Goal: Learn about a topic: Learn about a topic

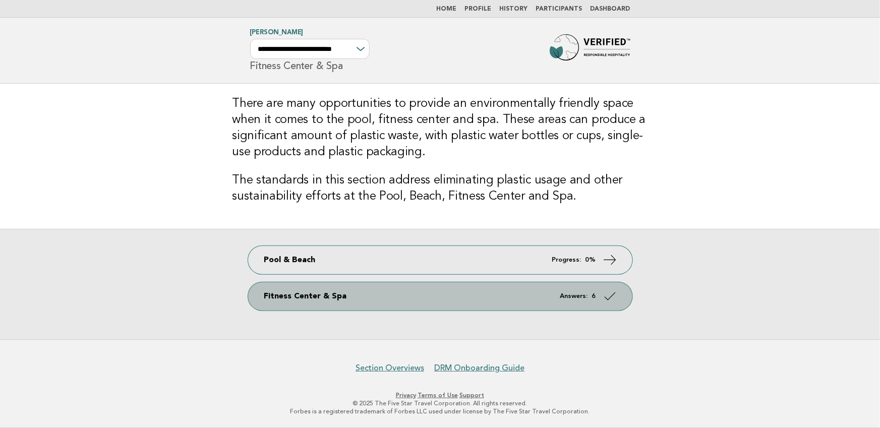
click at [418, 300] on link "Fitness Center & Spa Answers: 6" at bounding box center [440, 297] width 384 height 28
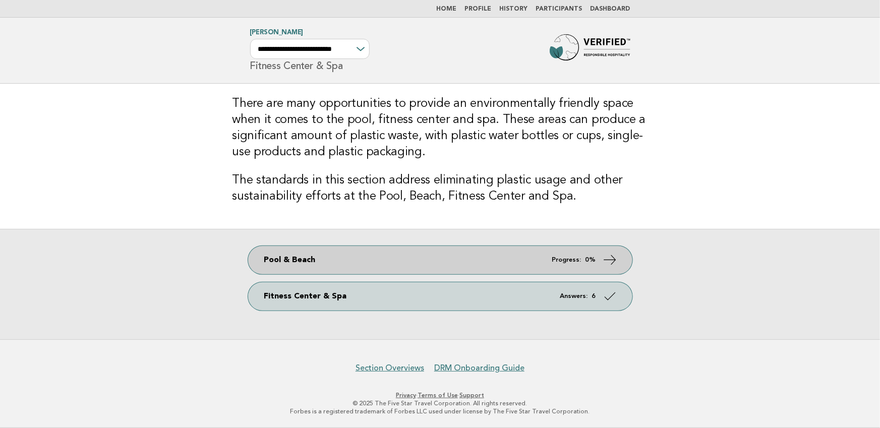
click at [531, 257] on link "Pool & Beach Progress: 0%" at bounding box center [440, 260] width 384 height 28
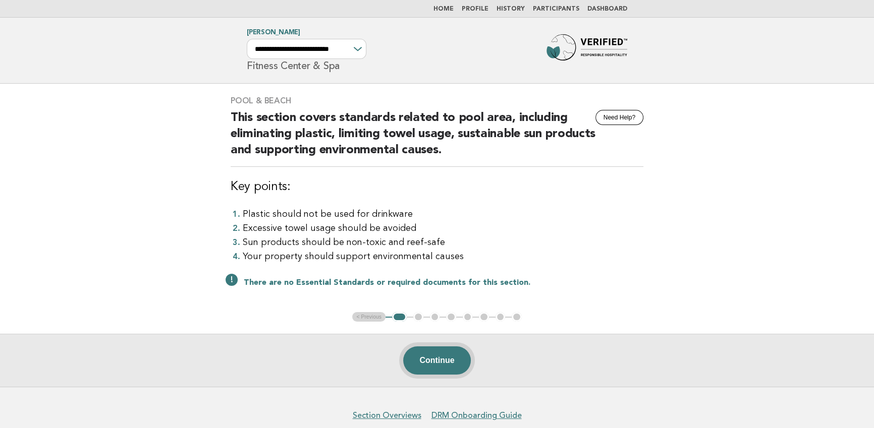
click at [435, 356] on button "Continue" at bounding box center [436, 361] width 67 height 28
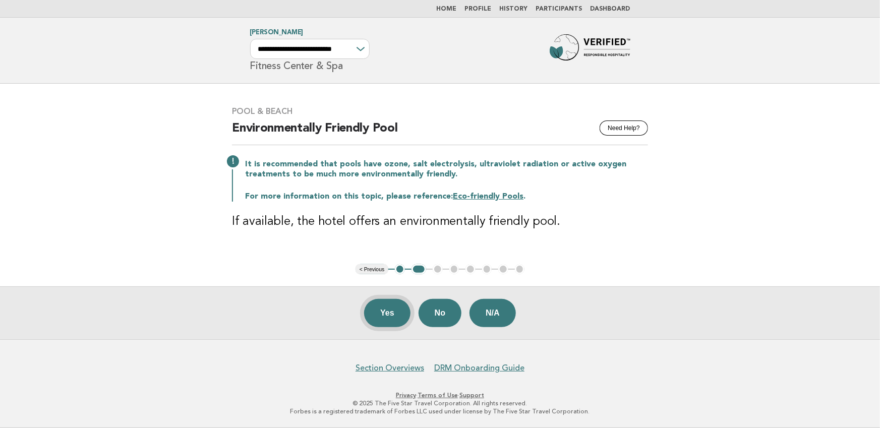
click at [397, 316] on button "Yes" at bounding box center [387, 313] width 46 height 28
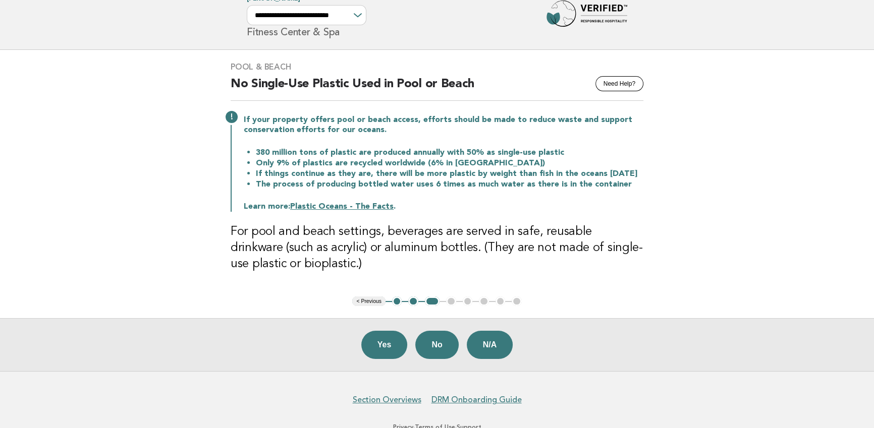
scroll to position [40, 0]
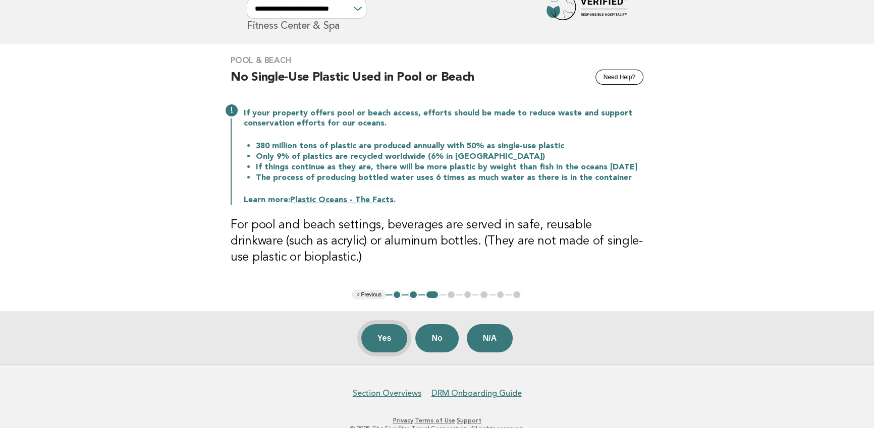
click at [401, 336] on button "Yes" at bounding box center [384, 338] width 46 height 28
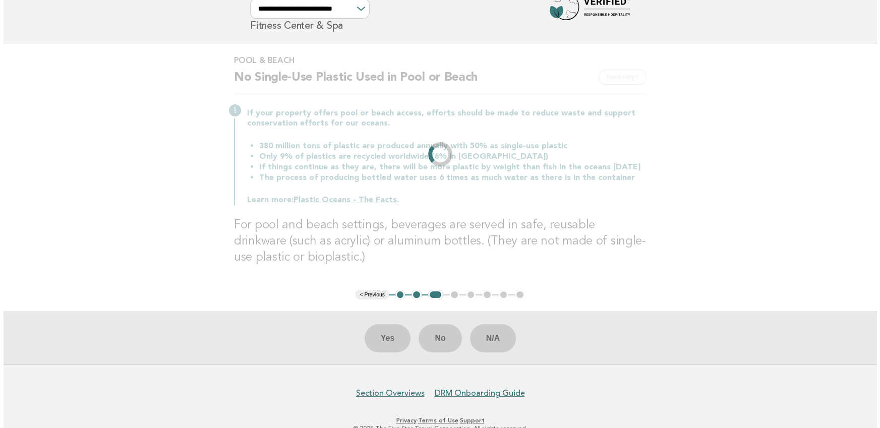
scroll to position [0, 0]
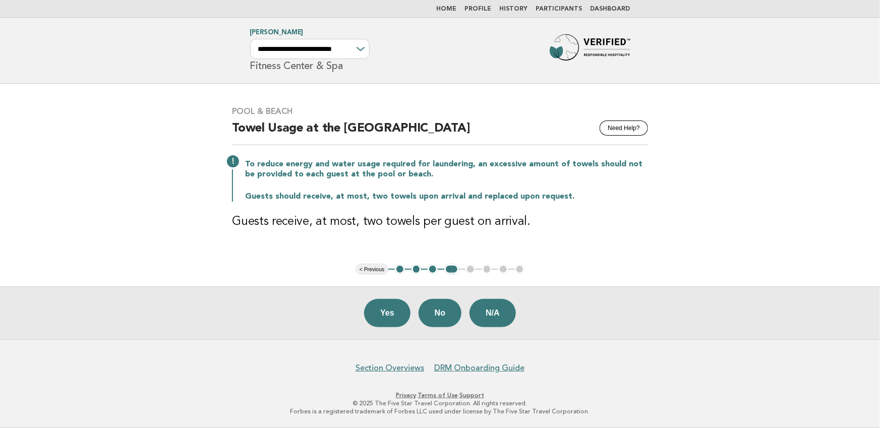
click at [457, 8] on link "Home" at bounding box center [447, 9] width 20 height 6
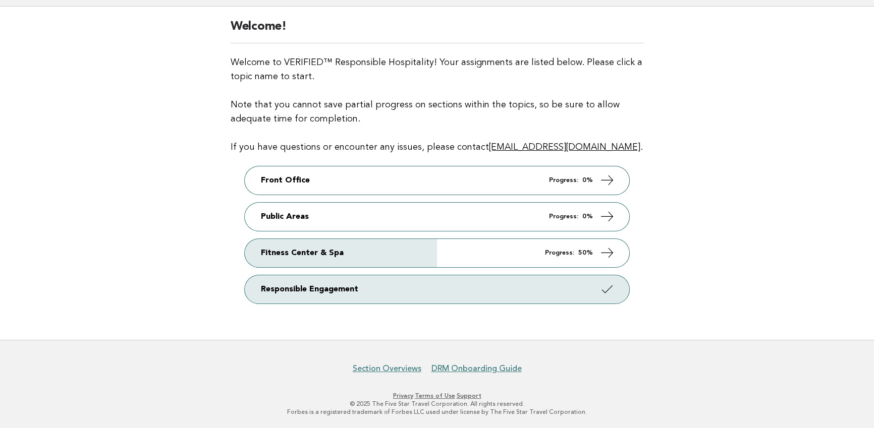
scroll to position [57, 0]
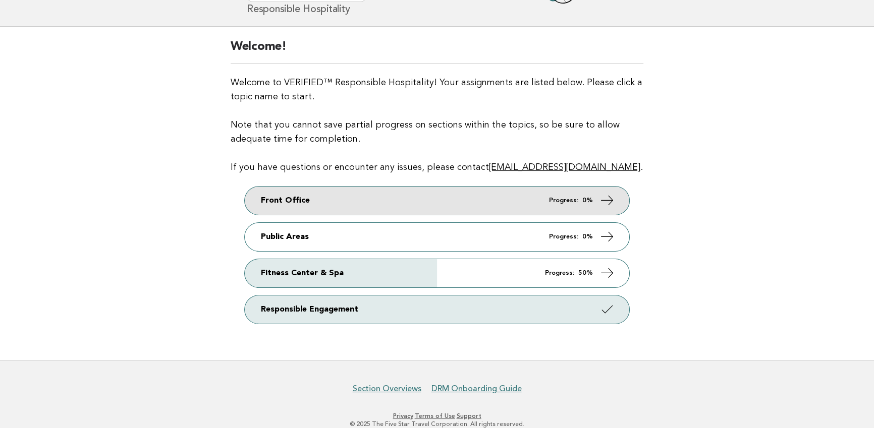
click at [572, 198] on em "Progress:" at bounding box center [563, 200] width 29 height 7
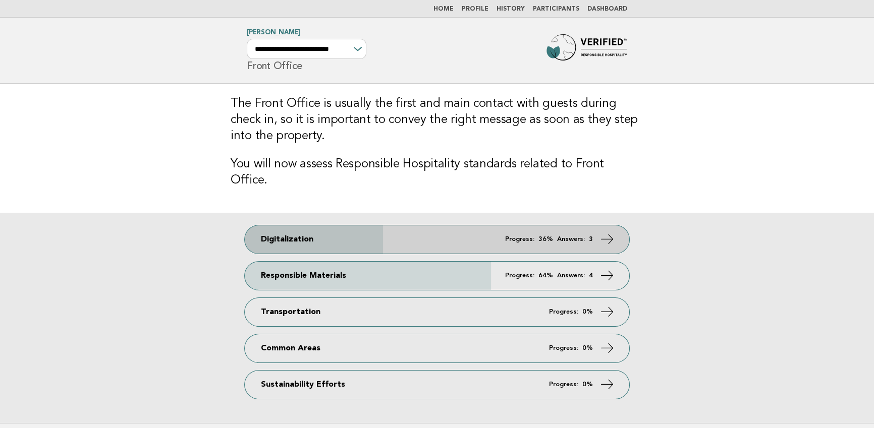
click at [455, 226] on link "Digitalization Progress: 36% Answers: 3" at bounding box center [437, 240] width 384 height 28
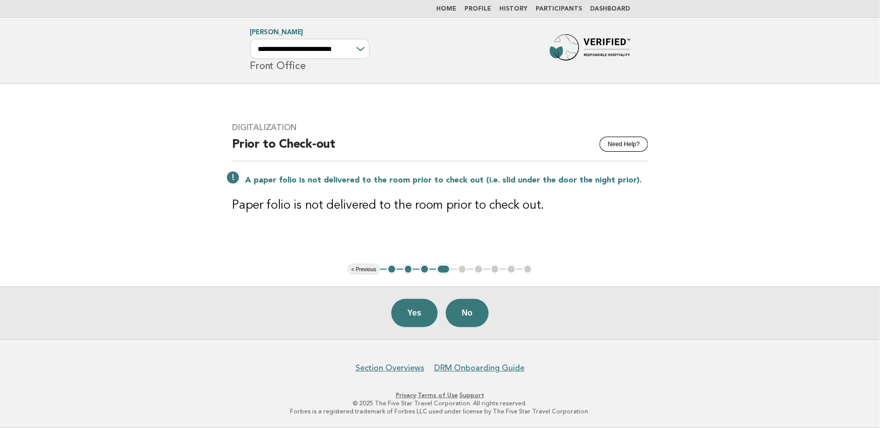
click at [424, 268] on button "3" at bounding box center [425, 269] width 10 height 10
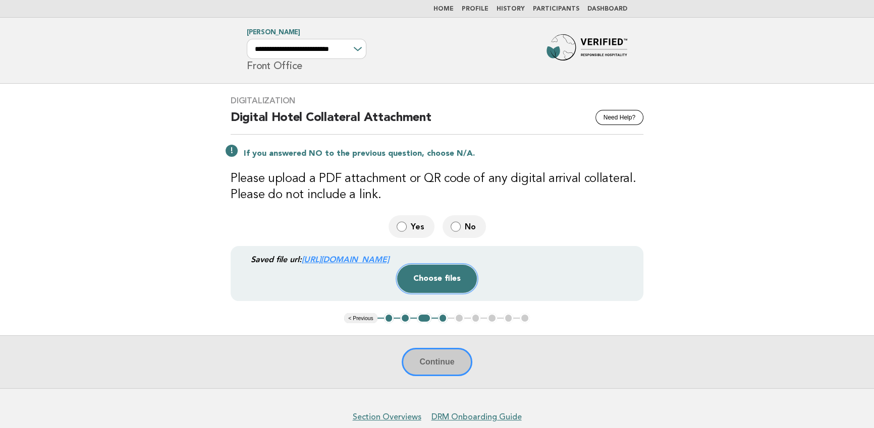
click at [455, 282] on button "Choose files" at bounding box center [437, 279] width 80 height 28
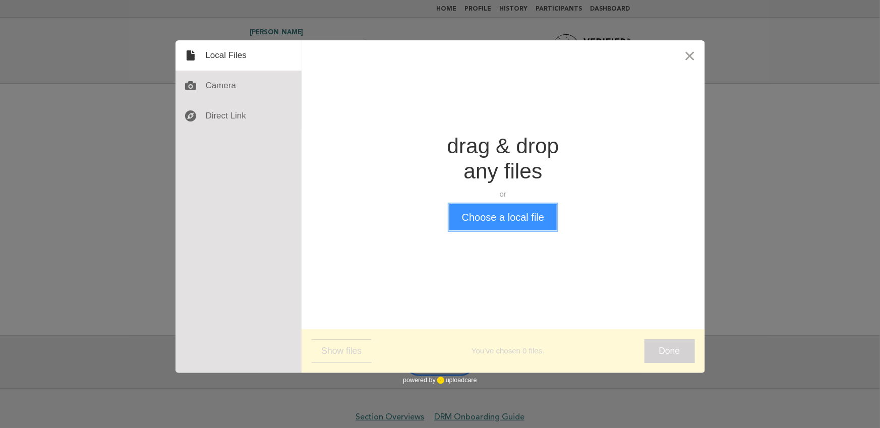
click at [531, 214] on button "Choose a local file" at bounding box center [503, 217] width 107 height 26
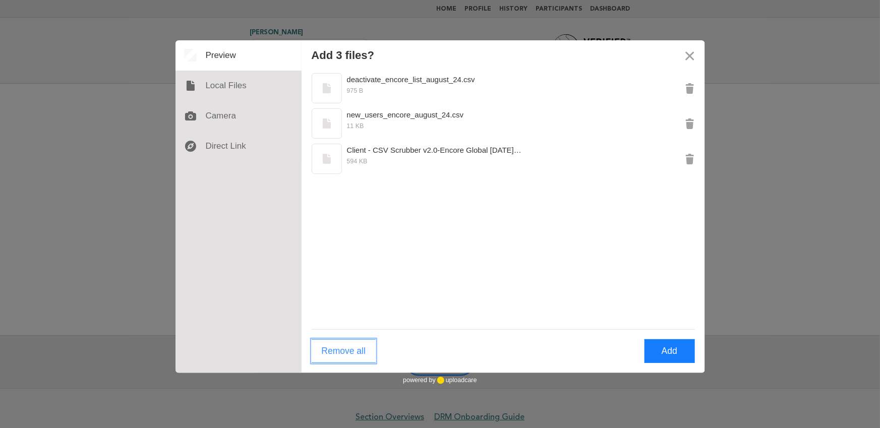
click at [359, 351] on button "Remove all" at bounding box center [344, 352] width 65 height 24
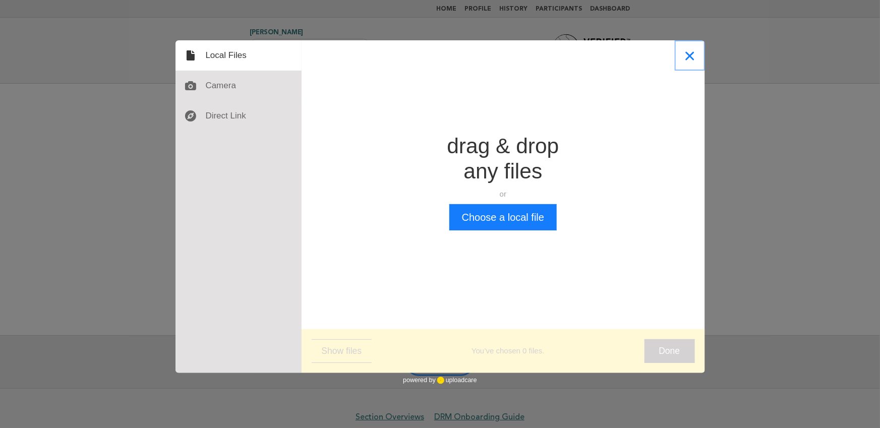
click at [690, 57] on button "Close" at bounding box center [690, 55] width 30 height 30
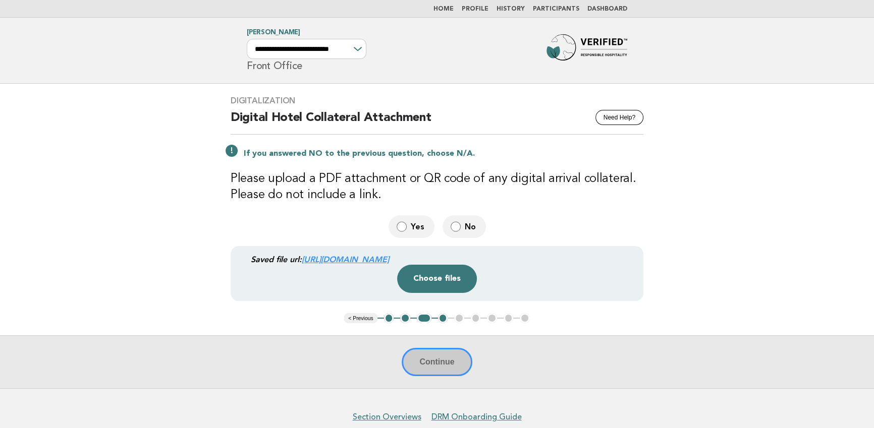
click at [465, 226] on span "No" at bounding box center [471, 226] width 13 height 11
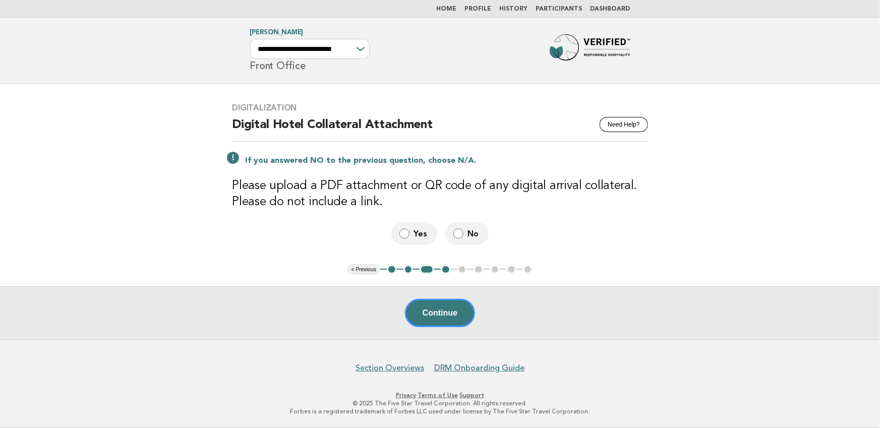
click at [411, 227] on label "Yes" at bounding box center [415, 233] width 46 height 23
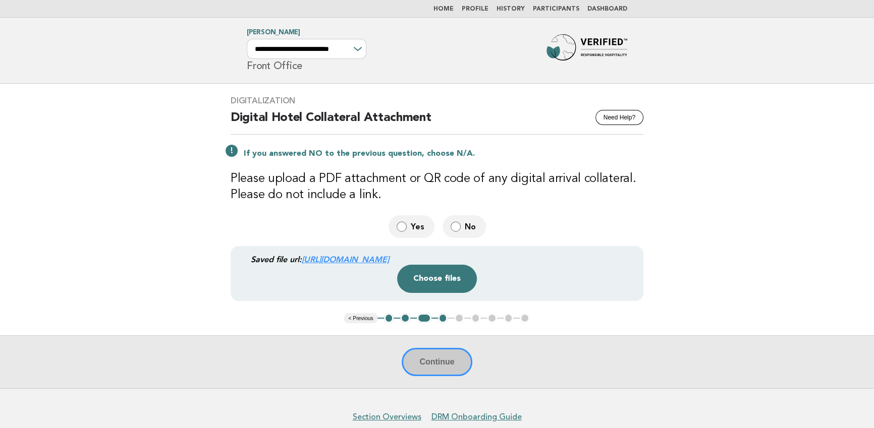
click at [468, 219] on label "No" at bounding box center [463, 226] width 43 height 23
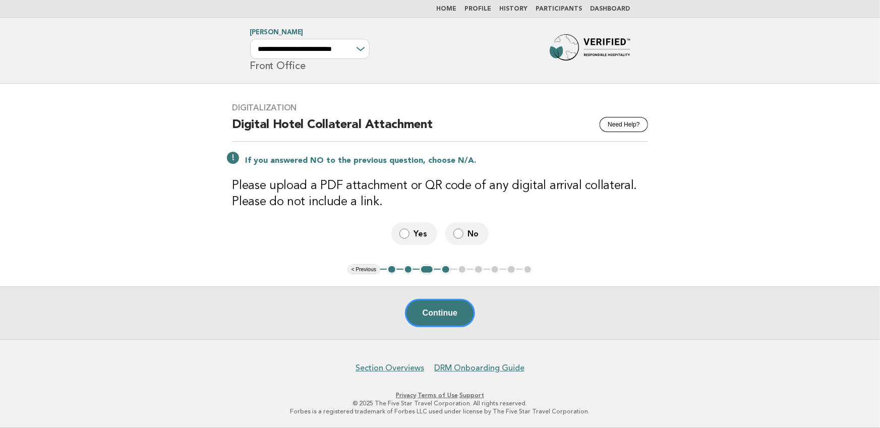
click at [417, 240] on label "Yes" at bounding box center [415, 233] width 46 height 23
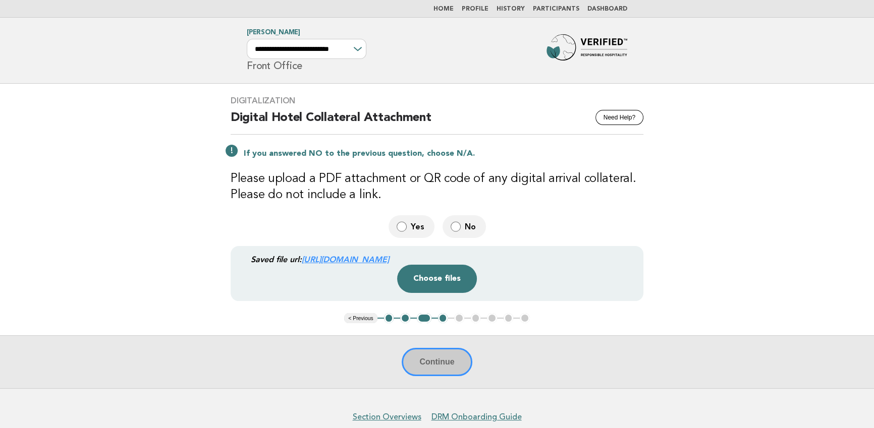
click at [445, 5] on li "Home" at bounding box center [443, 9] width 20 height 8
click at [450, 9] on link "Home" at bounding box center [443, 9] width 20 height 6
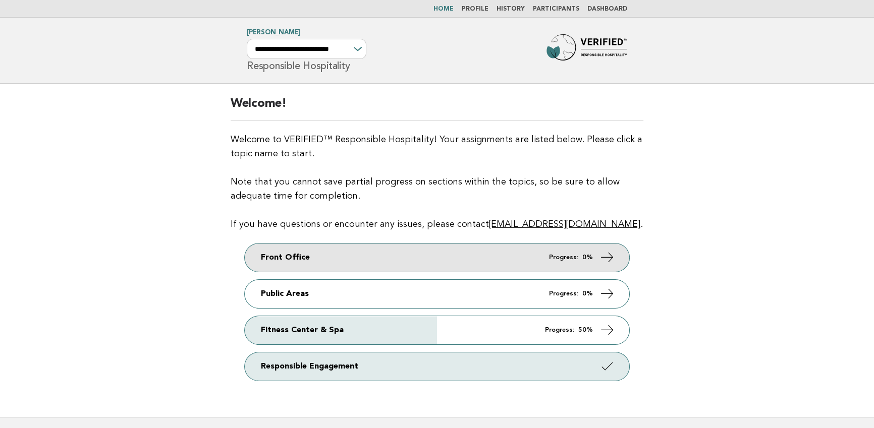
click at [462, 261] on link "Front Office Progress: 0%" at bounding box center [437, 258] width 384 height 28
